Goal: Task Accomplishment & Management: Manage account settings

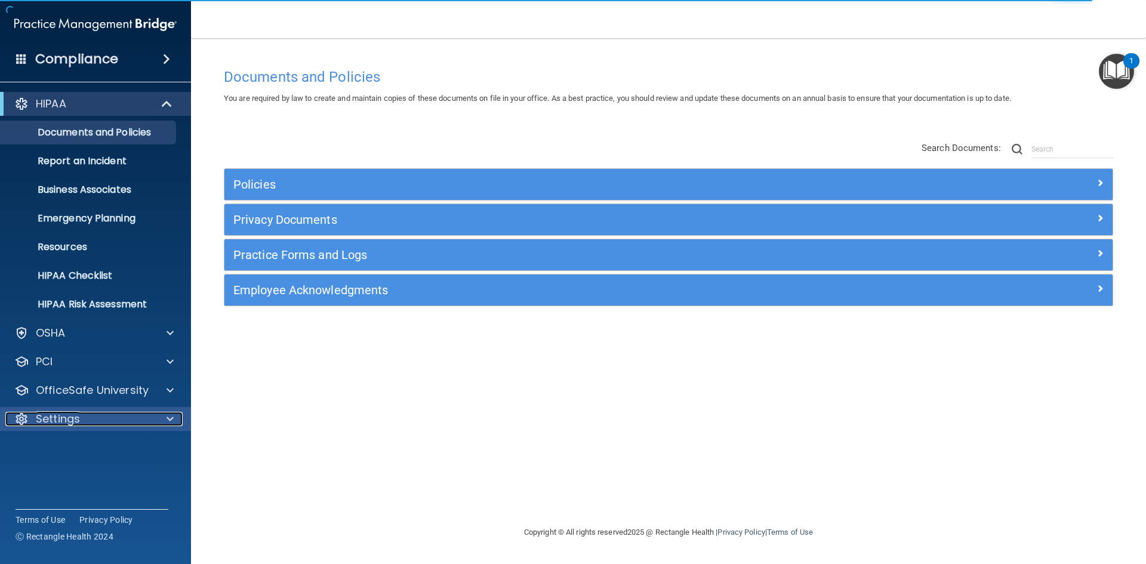
click at [87, 423] on div "Settings" at bounding box center [79, 419] width 148 height 14
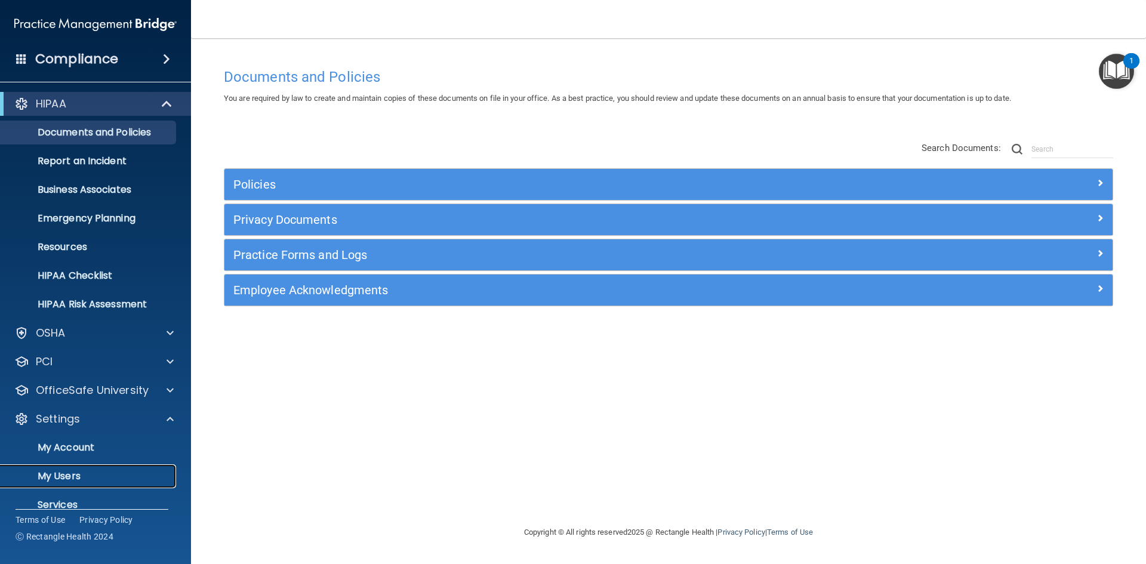
click at [74, 479] on p "My Users" at bounding box center [89, 476] width 163 height 12
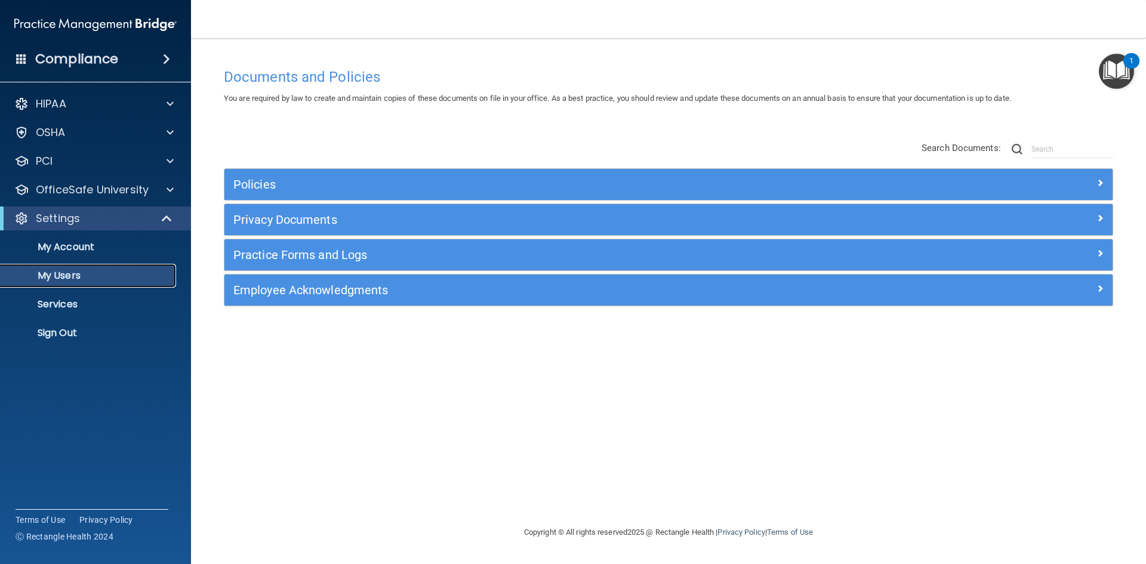
select select "20"
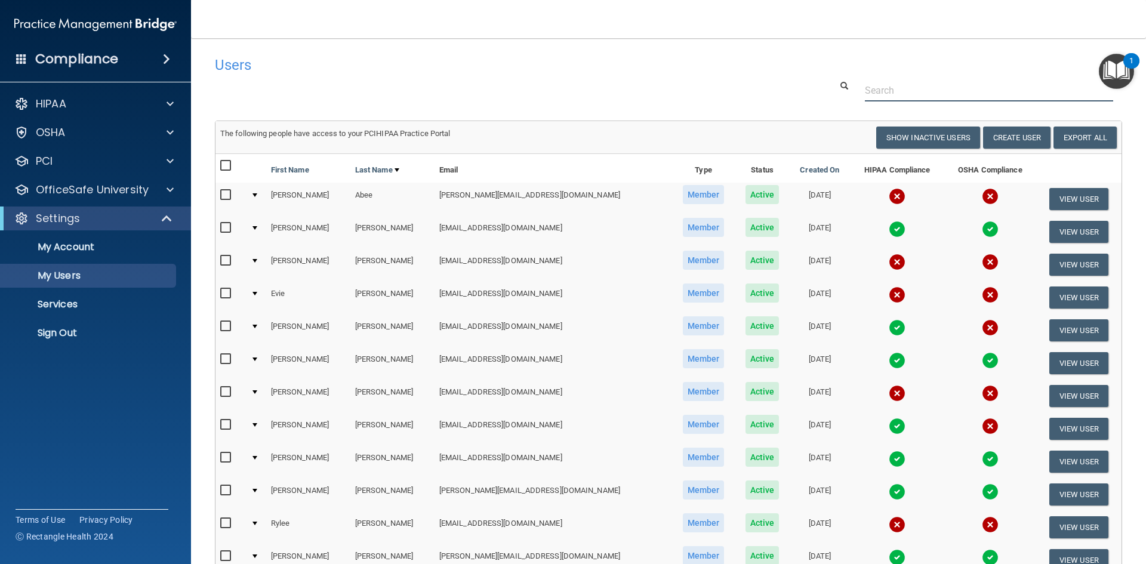
click at [874, 89] on input "text" at bounding box center [989, 90] width 248 height 22
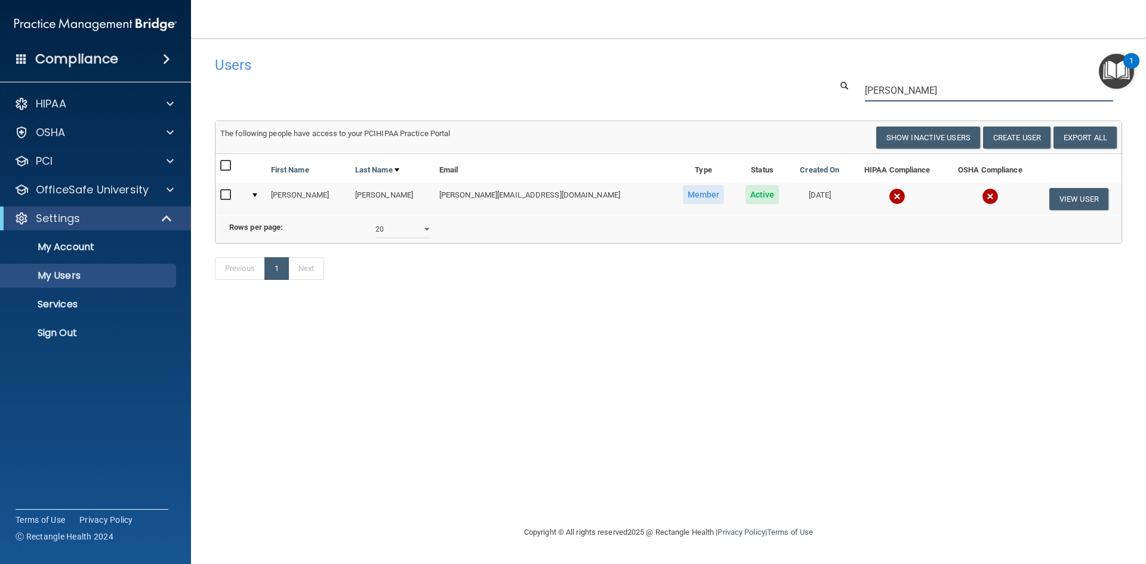
drag, startPoint x: 893, startPoint y: 88, endPoint x: 836, endPoint y: 93, distance: 56.9
click at [836, 93] on div "[PERSON_NAME]" at bounding box center [977, 90] width 309 height 22
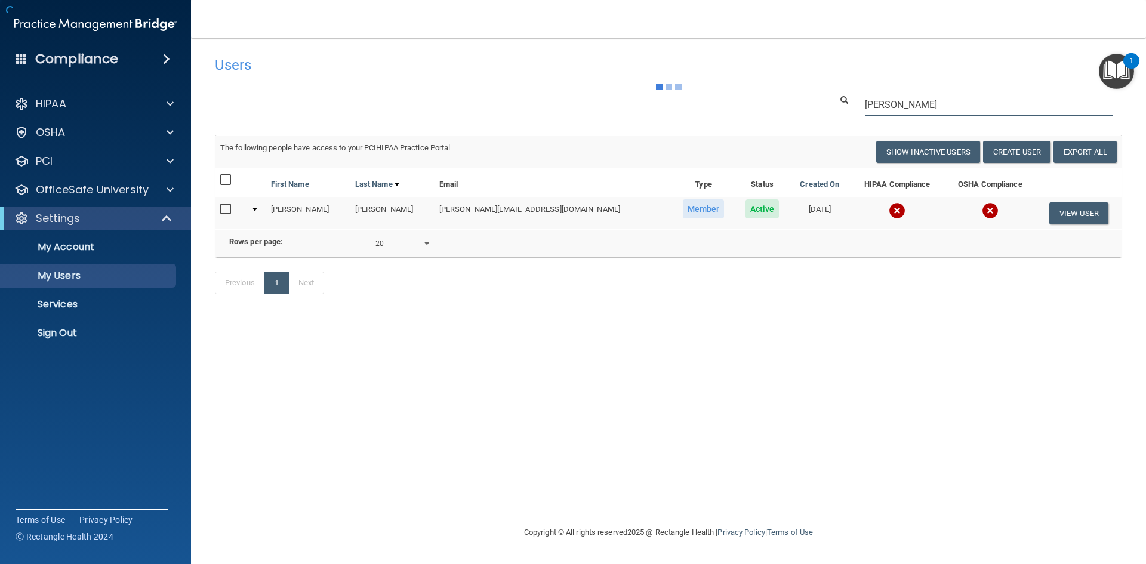
type input "[PERSON_NAME]"
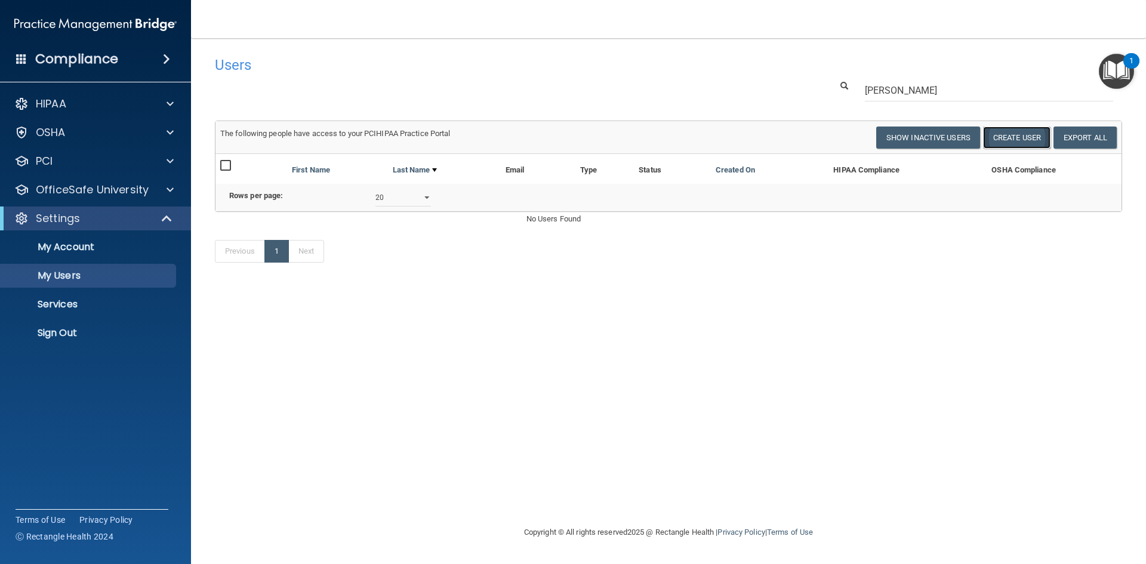
click at [1033, 143] on button "Create User" at bounding box center [1016, 138] width 67 height 22
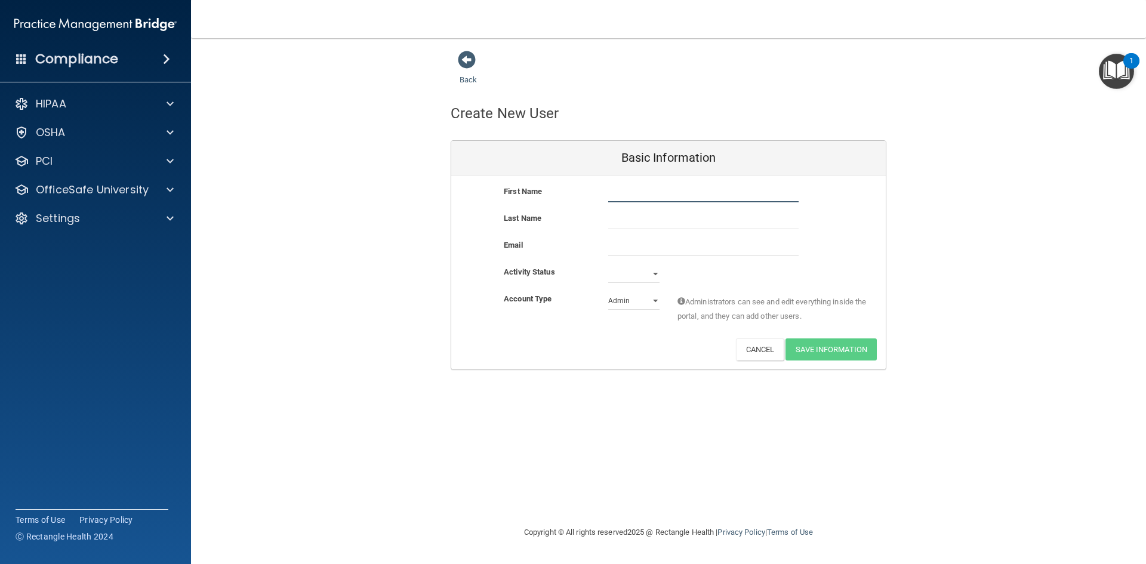
click at [623, 196] on input "text" at bounding box center [703, 193] width 190 height 18
type input "Kaylee"
type input "[PERSON_NAME]"
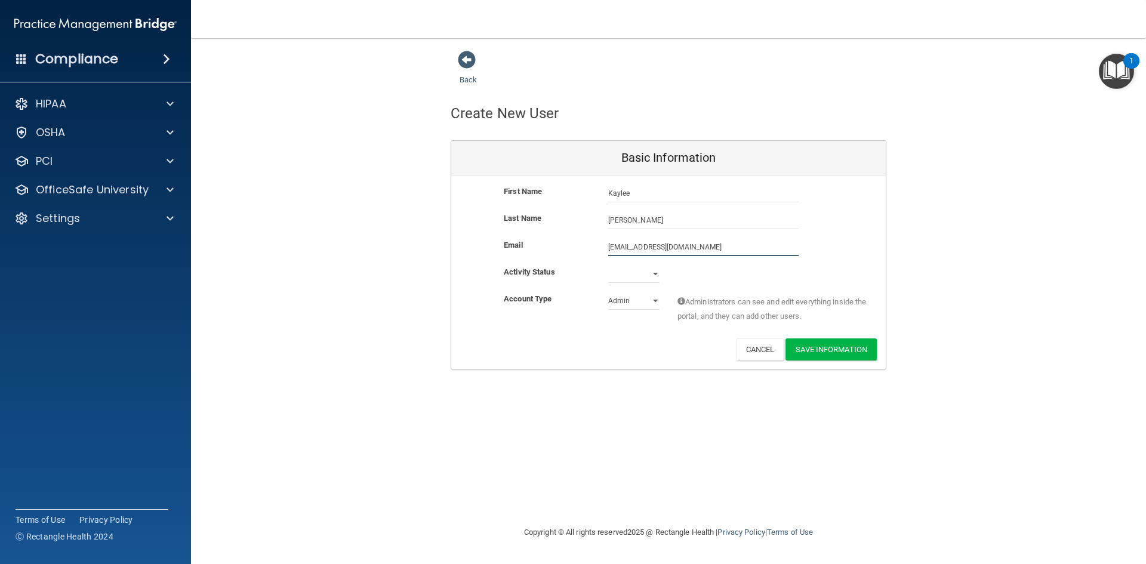
type input "[EMAIL_ADDRESS][DOMAIN_NAME]"
click at [654, 273] on select "Active Inactive" at bounding box center [633, 274] width 51 height 18
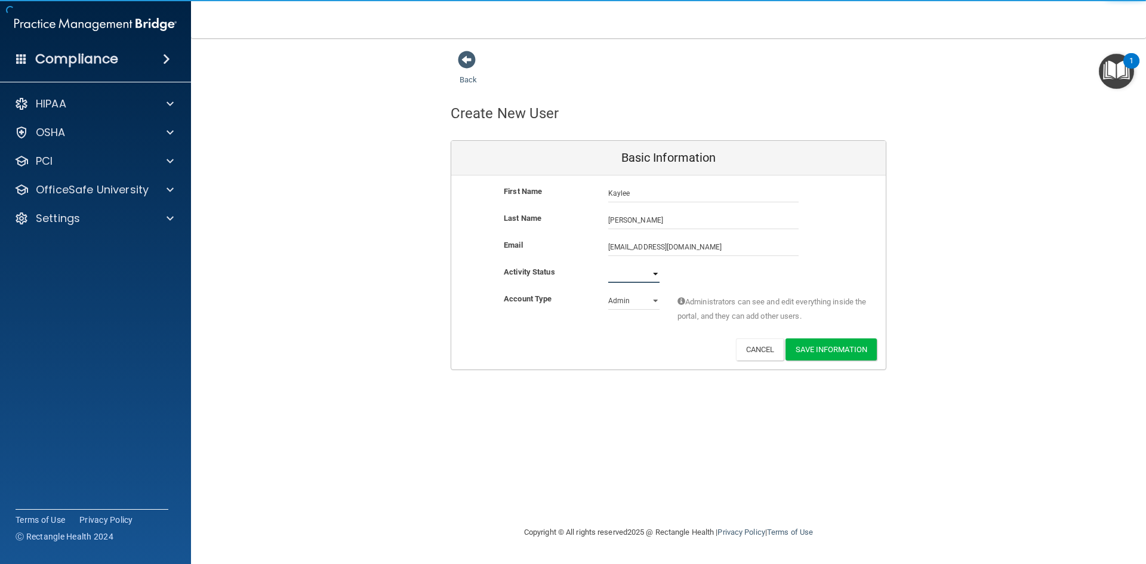
select select "active"
click at [608, 265] on select "Active Inactive" at bounding box center [633, 274] width 51 height 18
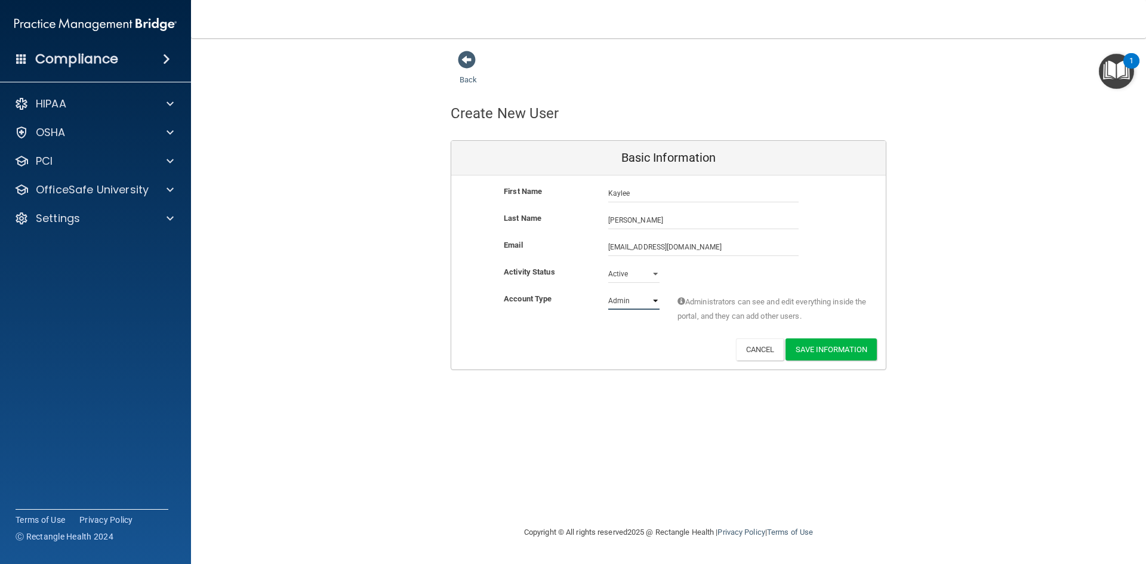
click at [623, 298] on select "Admin Member" at bounding box center [633, 301] width 51 height 18
select select "practice_member"
click at [608, 292] on select "Admin Member" at bounding box center [633, 301] width 51 height 18
click at [845, 355] on button "Save Information" at bounding box center [830, 349] width 91 height 22
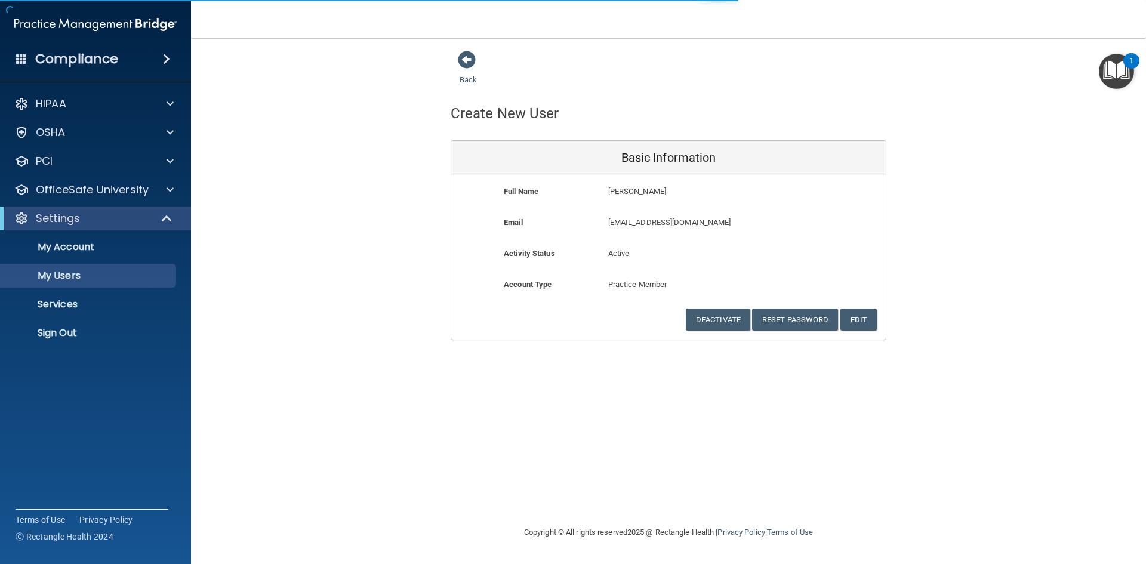
select select "20"
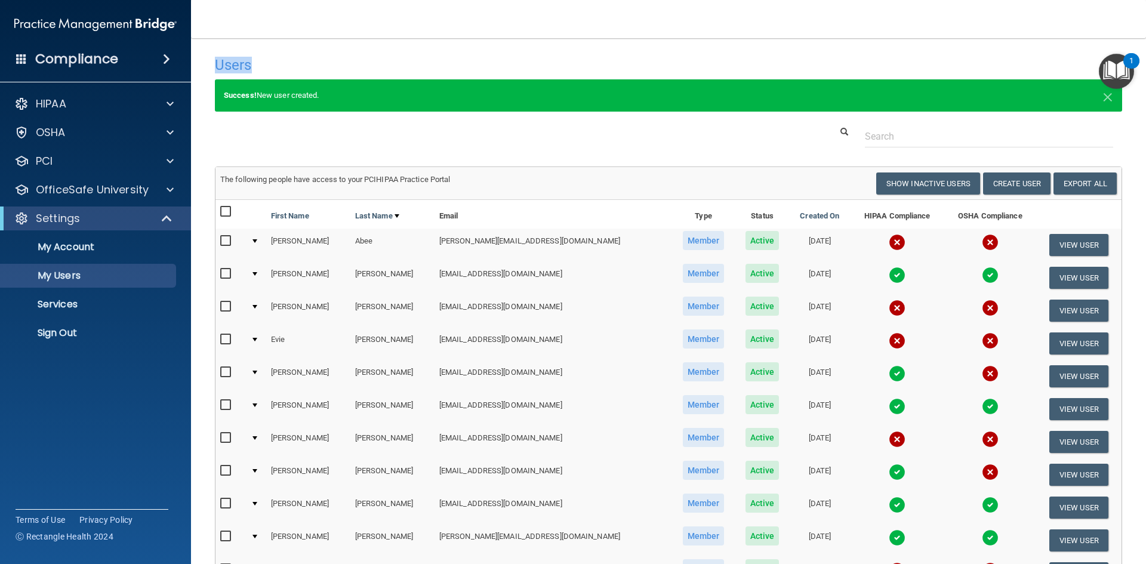
drag, startPoint x: 251, startPoint y: 67, endPoint x: 215, endPoint y: 67, distance: 35.8
click at [215, 67] on h4 "Users" at bounding box center [476, 65] width 522 height 16
